Goal: Information Seeking & Learning: Check status

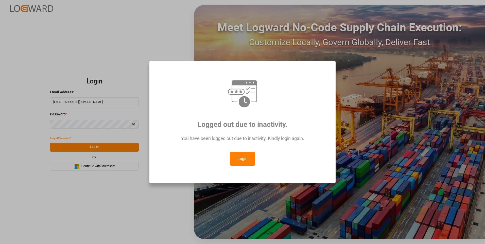
click at [243, 160] on button "Login" at bounding box center [242, 159] width 25 height 14
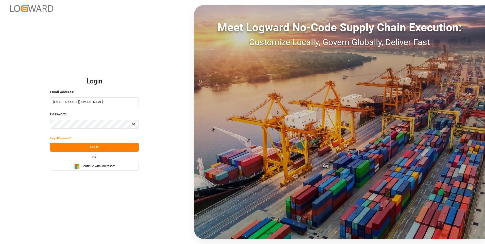
click at [99, 148] on button "Log In" at bounding box center [94, 147] width 89 height 9
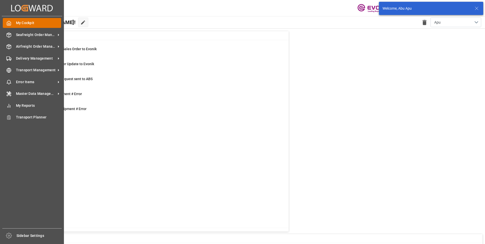
click at [10, 24] on icon at bounding box center [8, 23] width 5 height 5
click at [26, 36] on span "Seafreight Order Management" at bounding box center [36, 34] width 40 height 5
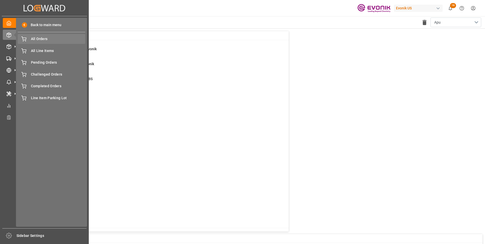
click at [47, 41] on span "All Orders" at bounding box center [58, 38] width 54 height 5
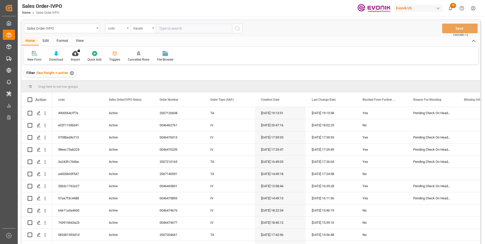
click at [125, 30] on div "code" at bounding box center [117, 29] width 25 height 10
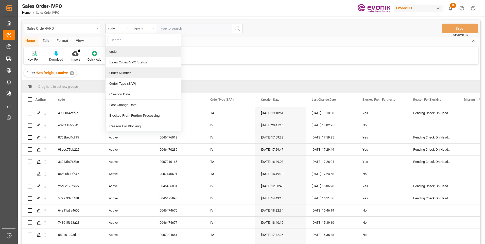
click at [117, 73] on div "Order Number" at bounding box center [143, 73] width 76 height 11
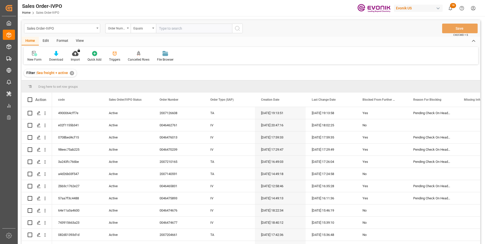
click at [166, 30] on input "text" at bounding box center [194, 29] width 76 height 10
paste input "46465831"
click at [158, 28] on input "46465831" at bounding box center [194, 29] width 76 height 10
type input "0046465831"
click at [239, 27] on icon "search button" at bounding box center [237, 28] width 6 height 6
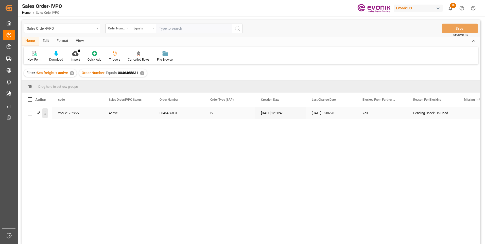
click at [46, 114] on icon "open menu" at bounding box center [44, 113] width 5 height 5
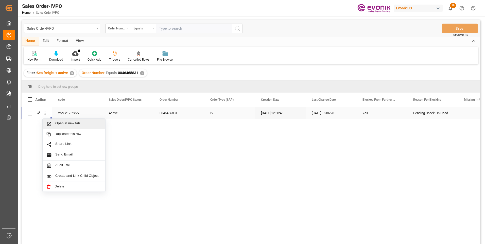
click at [62, 123] on span "Open in new tab" at bounding box center [78, 123] width 46 height 5
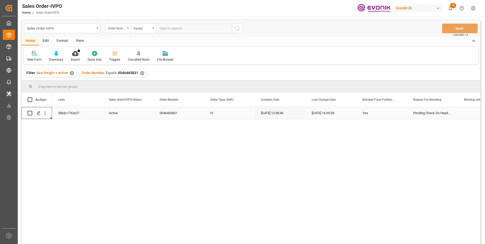
click at [168, 26] on input "text" at bounding box center [194, 29] width 76 height 10
paste input "0046466732"
type input "0046466732"
click at [237, 26] on circle "search button" at bounding box center [237, 28] width 4 height 4
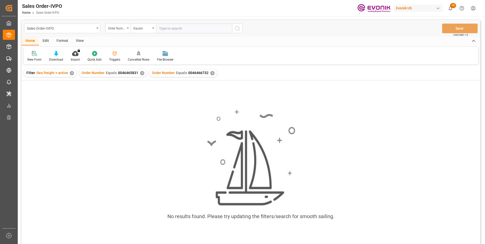
click at [141, 74] on div "✕" at bounding box center [142, 73] width 4 height 4
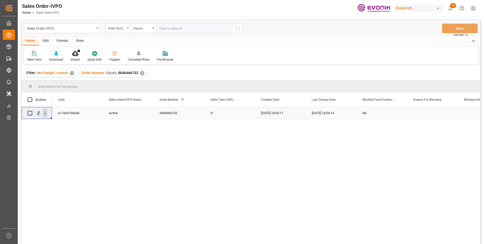
click at [46, 115] on icon "open menu" at bounding box center [44, 113] width 5 height 5
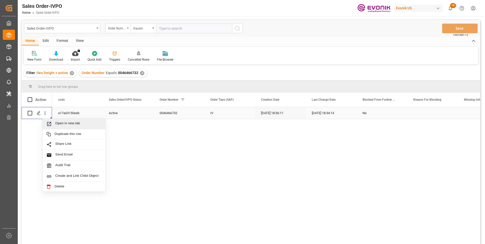
click at [55, 123] on span "Press SPACE to select this row." at bounding box center [50, 123] width 9 height 5
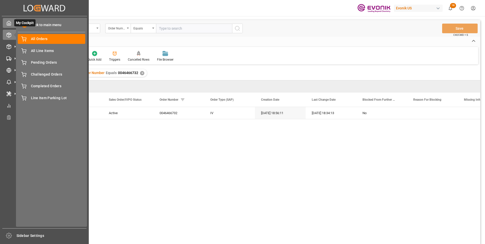
click at [4, 24] on div at bounding box center [7, 22] width 9 height 5
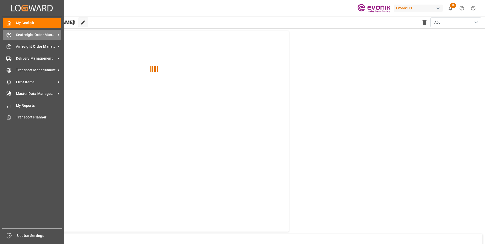
click at [24, 32] on span "Seafreight Order Management" at bounding box center [36, 34] width 40 height 5
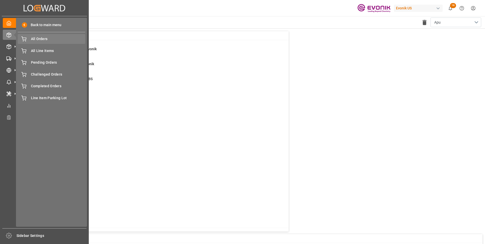
click at [41, 38] on span "All Orders" at bounding box center [58, 38] width 54 height 5
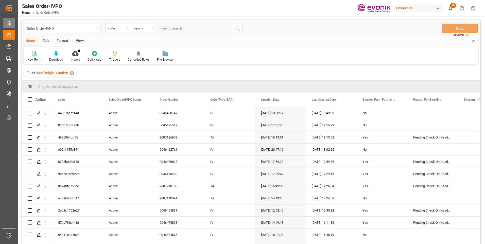
click at [6, 23] on icon at bounding box center [8, 23] width 5 height 5
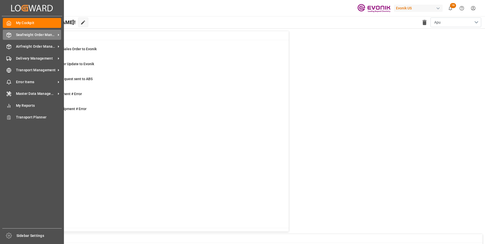
click at [42, 34] on span "Seafreight Order Management" at bounding box center [36, 34] width 40 height 5
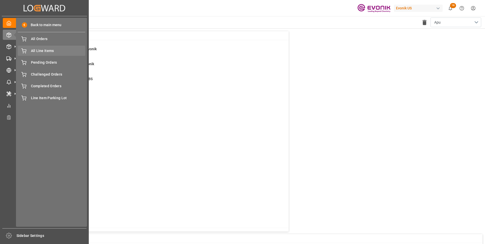
click at [45, 48] on span "All Line Items" at bounding box center [58, 50] width 54 height 5
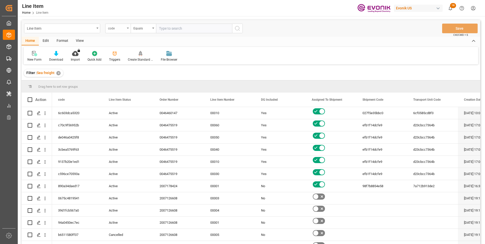
click at [126, 28] on div "code" at bounding box center [117, 29] width 25 height 10
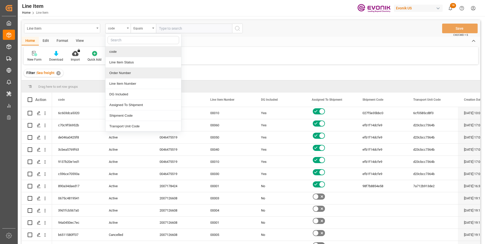
click at [122, 70] on div "Order Number" at bounding box center [143, 73] width 76 height 11
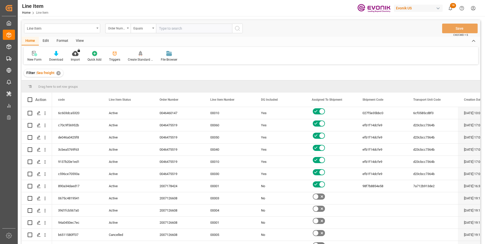
click at [165, 29] on input "text" at bounding box center [194, 29] width 76 height 10
paste input "2007204661"
type input "2007204661"
click at [235, 25] on button "search button" at bounding box center [237, 29] width 11 height 10
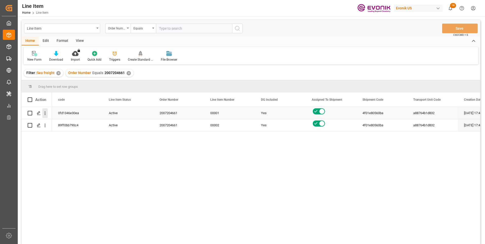
click at [46, 113] on icon "open menu" at bounding box center [44, 113] width 5 height 5
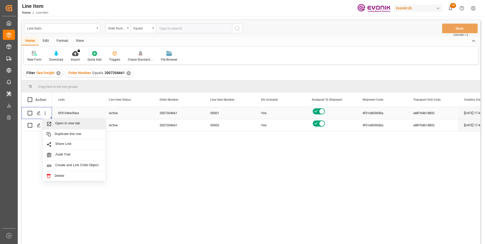
click at [68, 123] on span "Open in new tab" at bounding box center [78, 123] width 46 height 5
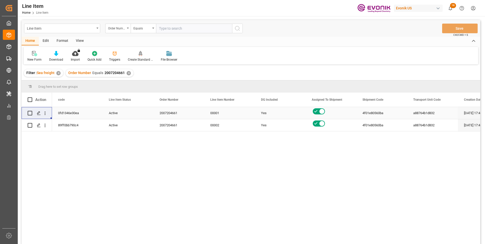
click at [80, 39] on div "View" at bounding box center [79, 41] width 15 height 9
click at [58, 53] on icon at bounding box center [57, 53] width 5 height 5
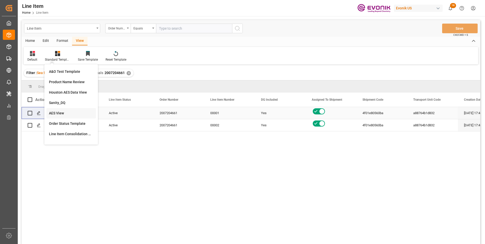
click at [58, 111] on div "AES View" at bounding box center [71, 113] width 44 height 5
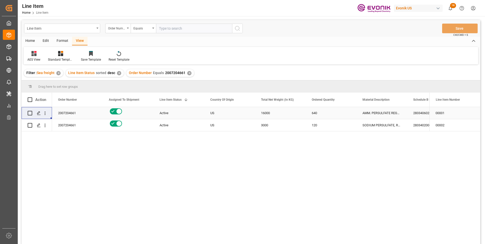
click at [265, 111] on div "16000" at bounding box center [280, 113] width 51 height 12
drag, startPoint x: 417, startPoint y: 111, endPoint x: 413, endPoint y: 123, distance: 12.3
click at [417, 111] on div "2833406020" at bounding box center [432, 113] width 51 height 12
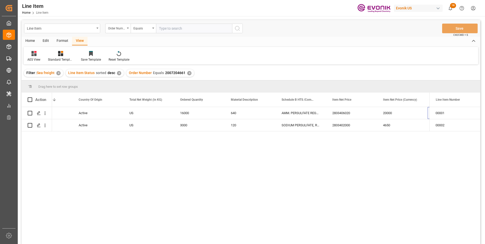
scroll to position [0, 182]
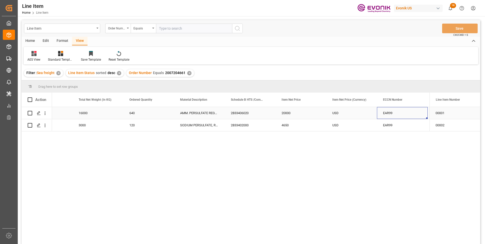
click at [292, 111] on div "20000" at bounding box center [300, 113] width 51 height 12
click at [90, 112] on div "16000" at bounding box center [97, 113] width 51 height 12
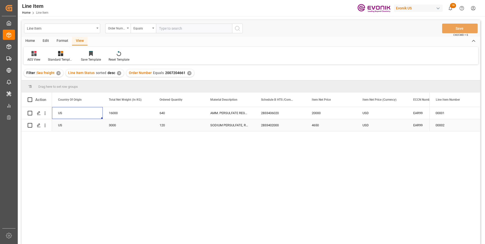
click at [115, 124] on div "3000" at bounding box center [128, 125] width 51 height 12
click at [309, 124] on div "4650" at bounding box center [330, 125] width 51 height 12
click at [374, 113] on div "USD" at bounding box center [381, 113] width 51 height 12
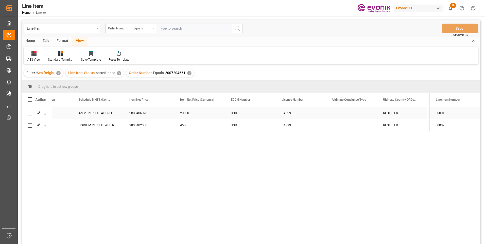
scroll to position [0, 334]
click at [164, 28] on input "text" at bounding box center [194, 29] width 76 height 10
paste input "2007184114"
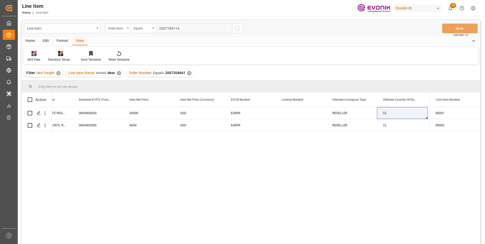
type input "2007184114"
click at [236, 28] on icon "search button" at bounding box center [237, 28] width 6 height 6
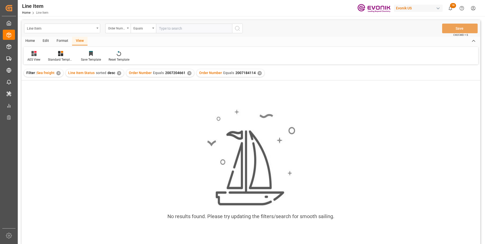
click at [187, 73] on div "✕" at bounding box center [189, 73] width 4 height 4
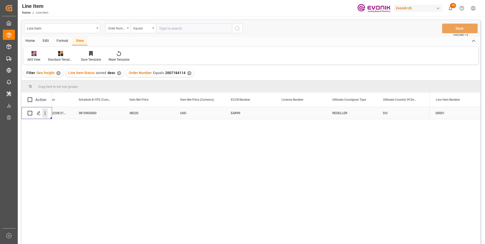
click at [44, 114] on icon "open menu" at bounding box center [44, 113] width 5 height 5
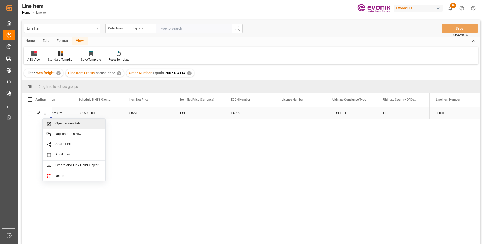
click at [65, 124] on span "Open in new tab" at bounding box center [78, 123] width 46 height 5
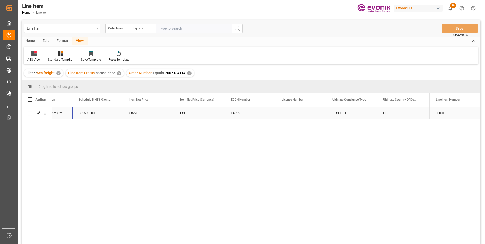
click at [67, 112] on div "TEGOAMIN B 75:2238:210:OU:P" at bounding box center [47, 113] width 51 height 12
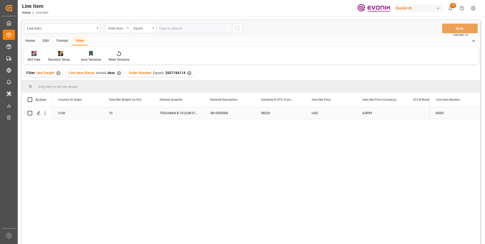
scroll to position [0, 152]
click at [115, 113] on div "2100" at bounding box center [128, 113] width 51 height 12
click at [317, 113] on div "38220" at bounding box center [330, 113] width 51 height 12
click at [415, 113] on div "EAR99" at bounding box center [432, 113] width 39 height 12
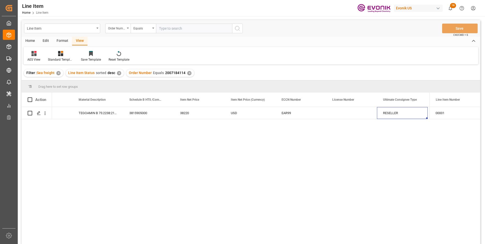
scroll to position [0, 334]
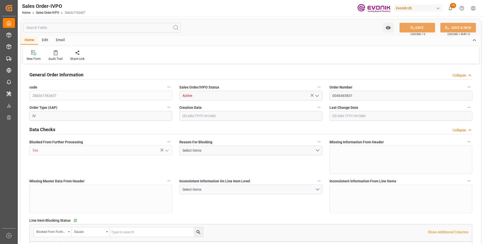
type input "BRSSZ"
type input "0"
type input "1"
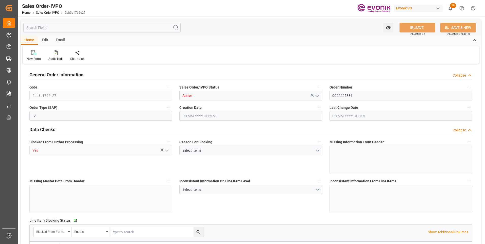
type input "9349.348"
type input "19.3812"
type input "17000"
type input "30"
type input "02.10.2025 12:58"
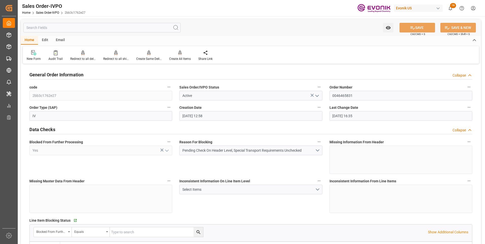
type input "02.10.2025 16:35"
type input "SGSIN"
type input "0"
type input "1"
type input "807"
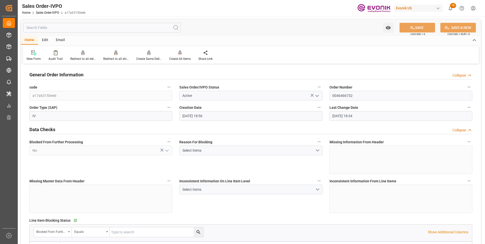
type input "11.08.2025 18:56"
type input "20.08.2025 18:34"
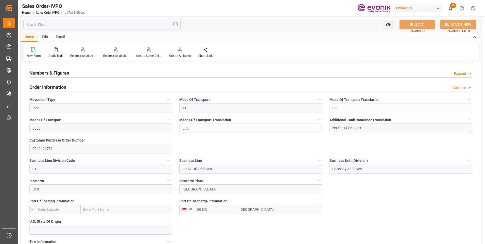
scroll to position [304, 0]
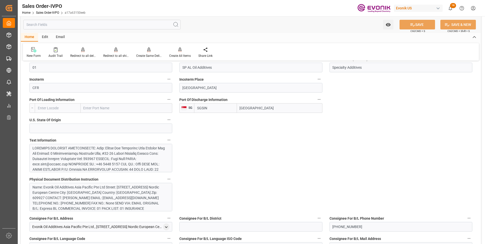
click at [141, 158] on div at bounding box center [98, 203] width 133 height 117
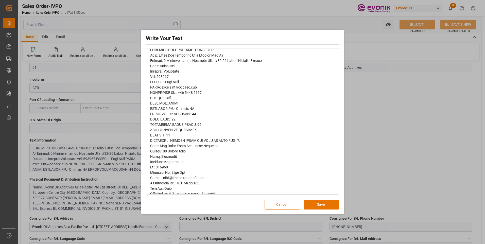
scroll to position [0, 0]
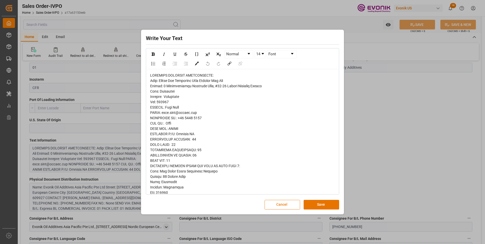
drag, startPoint x: 282, startPoint y: 204, endPoint x: 279, endPoint y: 201, distance: 3.6
click at [282, 204] on button "Cancel" at bounding box center [281, 205] width 35 height 10
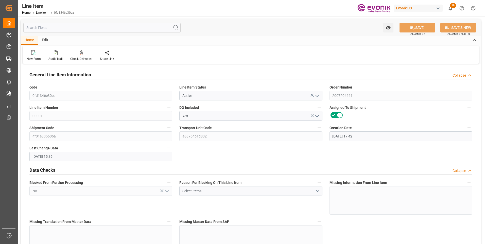
click at [49, 26] on input "text" at bounding box center [101, 28] width 157 height 10
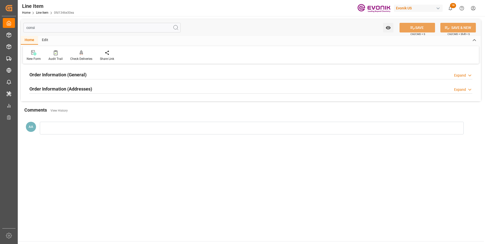
type input "consi"
click at [56, 67] on div "Order Information (General) Expand Ultimate Consignee Type RESELLER Consignee F…" at bounding box center [251, 83] width 460 height 36
click at [57, 73] on h2 "Order Information (General)" at bounding box center [57, 74] width 57 height 7
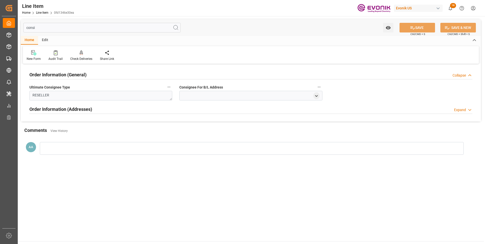
click at [57, 74] on h2 "Order Information (General)" at bounding box center [57, 74] width 57 height 7
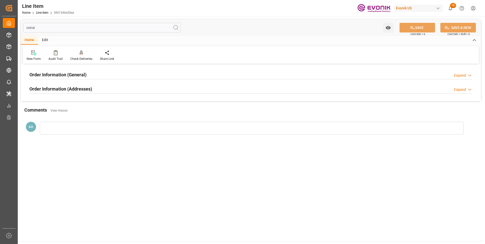
click at [54, 90] on h2 "Order Information (Addresses)" at bounding box center [60, 88] width 63 height 7
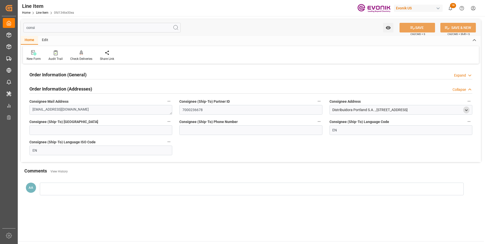
click at [467, 111] on icon "open menu" at bounding box center [466, 110] width 4 height 4
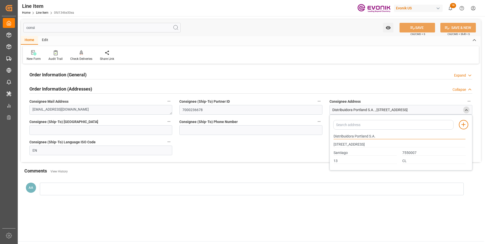
click at [346, 135] on input "Distribuidora Portland S.A." at bounding box center [399, 137] width 132 height 6
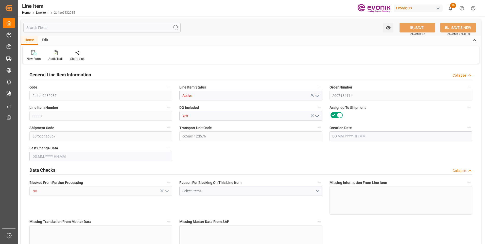
type input "3"
type input "2280"
type input "2100"
type input "2.9595"
type input "10"
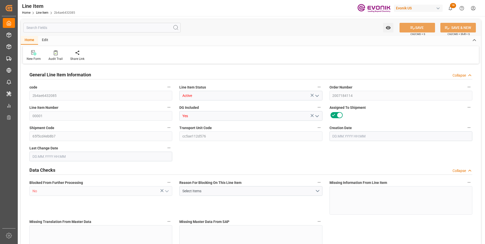
type input "38220"
type input "10"
type input "2280"
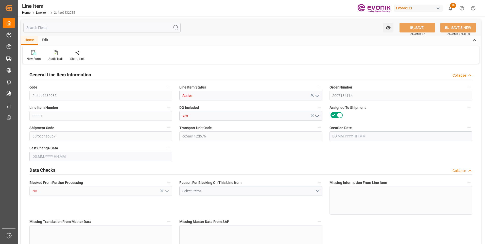
type input "2340"
type input "2100"
type input "2.9595"
type input "2959.51"
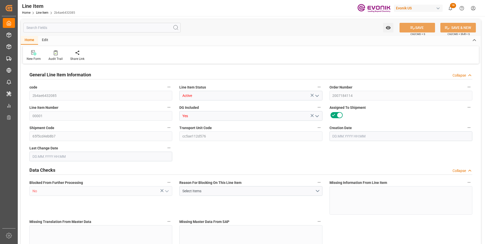
type input "0"
type input "[DATE] 17:36"
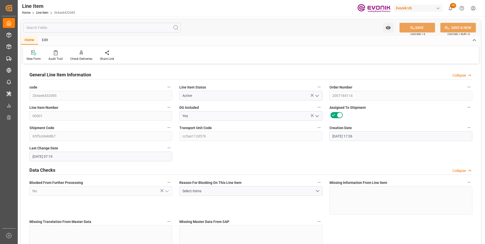
type input "[DATE] 07:19"
type input "[DATE]"
click at [71, 29] on input "text" at bounding box center [101, 28] width 157 height 10
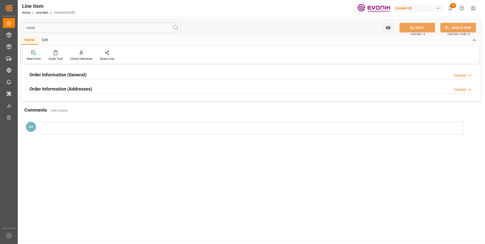
type input "consi"
click at [79, 74] on h2 "Order Information (General)" at bounding box center [57, 74] width 57 height 7
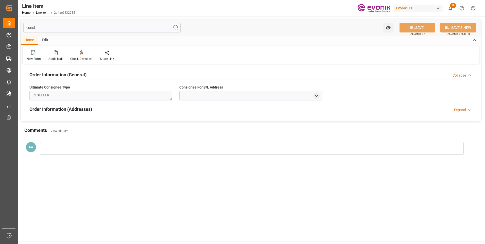
click at [79, 74] on h2 "Order Information (General)" at bounding box center [57, 74] width 57 height 7
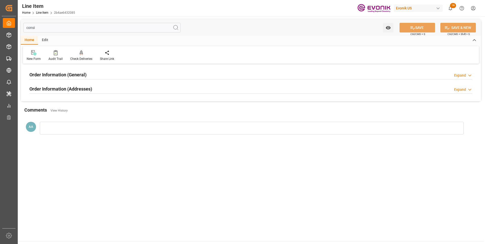
click at [79, 86] on h2 "Order Information (Addresses)" at bounding box center [60, 88] width 63 height 7
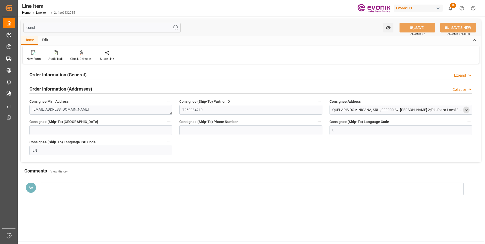
click at [466, 109] on icon "open menu" at bounding box center [466, 110] width 4 height 4
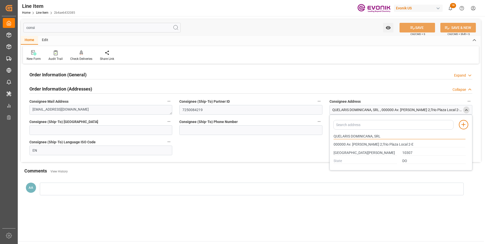
click at [342, 136] on input "QUELARIS DOMINICANA, SRL" at bounding box center [399, 137] width 132 height 6
